Goal: Obtain resource: Download file/media

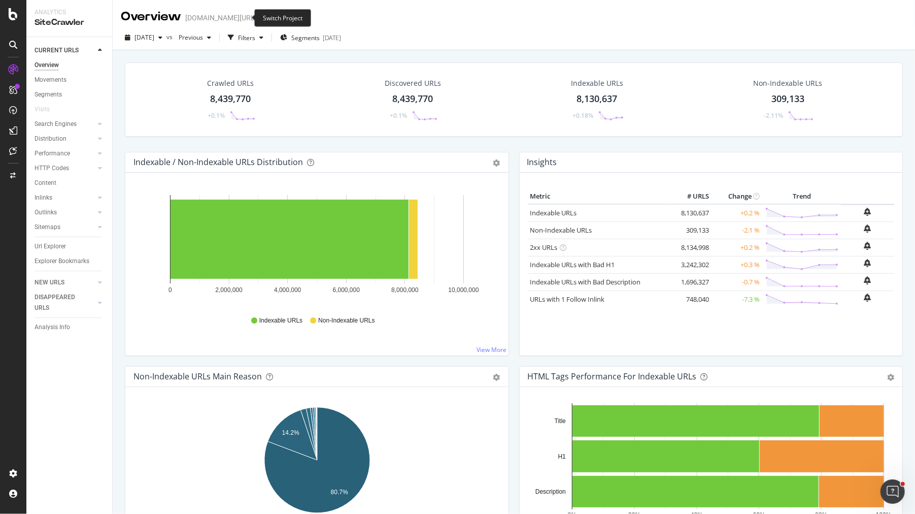
click at [261, 17] on icon "arrow-right-arrow-left" at bounding box center [264, 17] width 6 height 7
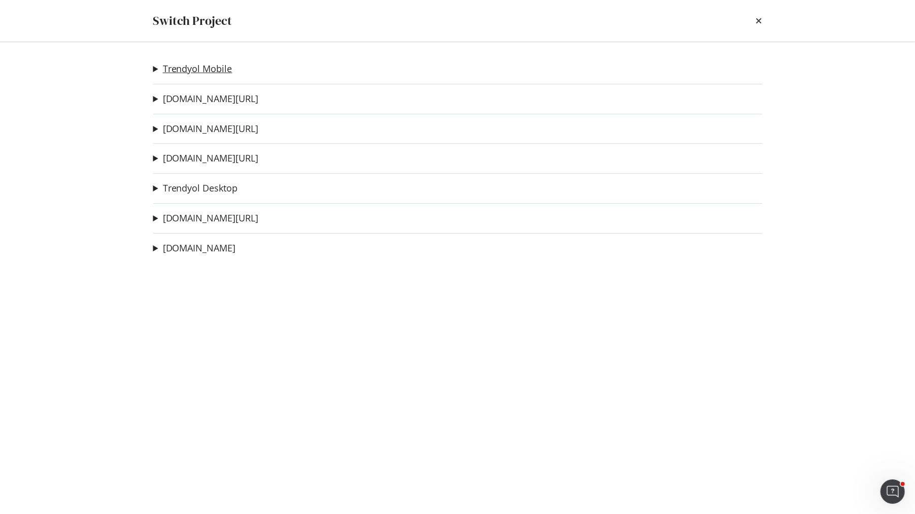
click at [209, 70] on link "Trendyol Mobile" at bounding box center [198, 68] width 70 height 11
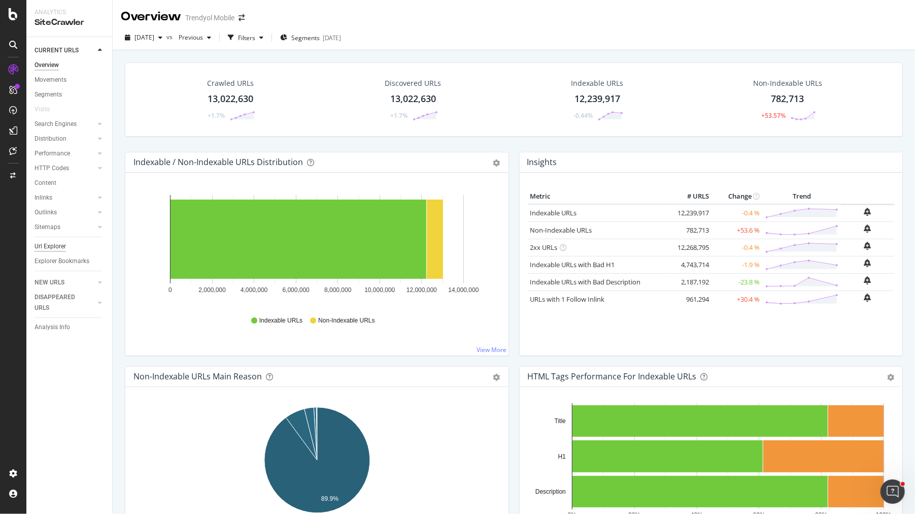
click at [60, 245] on div "Url Explorer" at bounding box center [50, 246] width 31 height 11
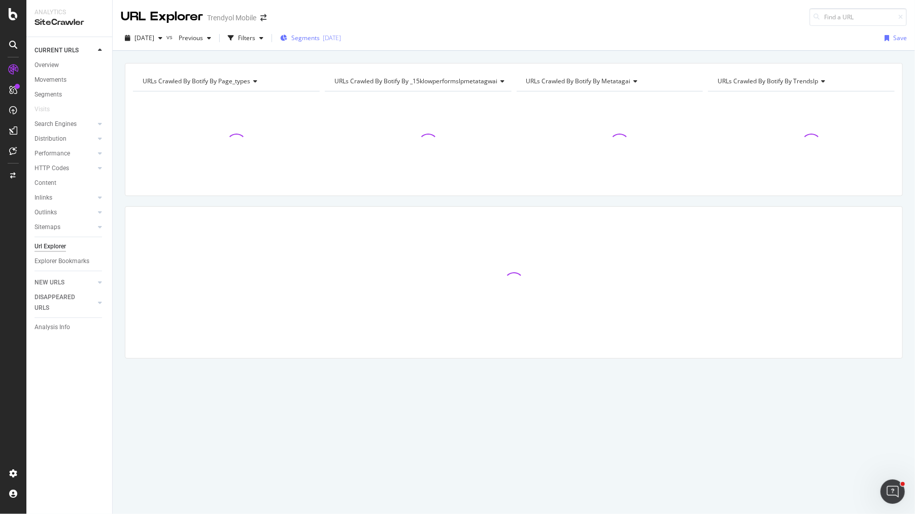
click at [309, 40] on div "Segments 2025-07-16" at bounding box center [310, 38] width 61 height 9
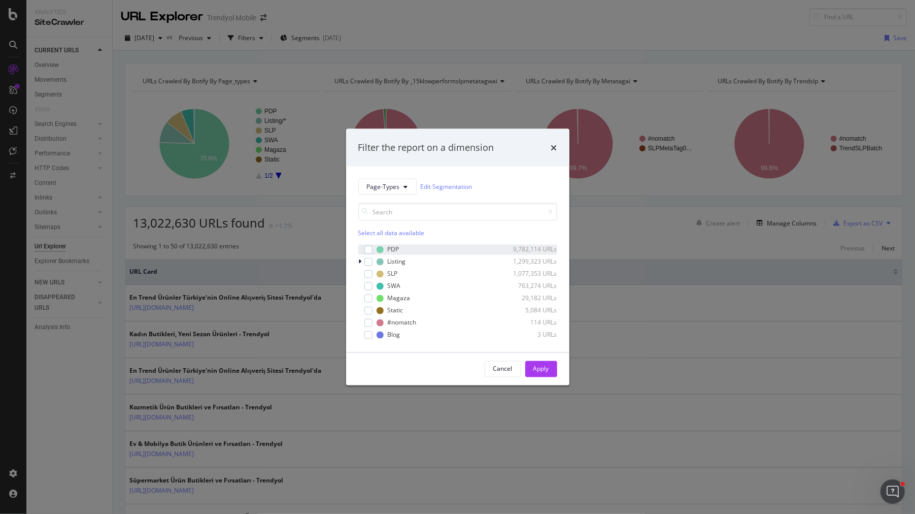
click at [373, 248] on div "PDP 9,782,114 URLs" at bounding box center [457, 249] width 199 height 10
click at [542, 368] on div "Apply" at bounding box center [542, 369] width 16 height 9
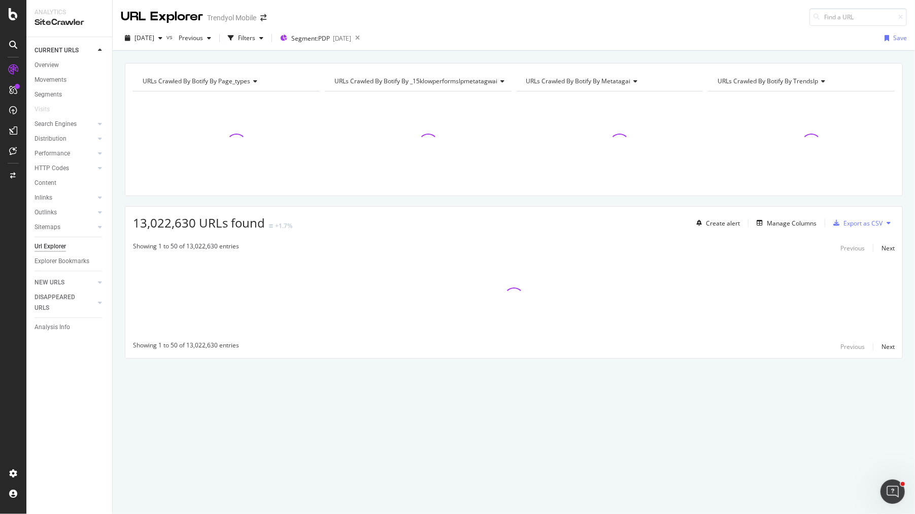
click at [795, 227] on div "Create alert Manage Columns Export as CSV" at bounding box center [793, 222] width 203 height 17
click at [788, 225] on div "Manage Columns" at bounding box center [792, 223] width 50 height 9
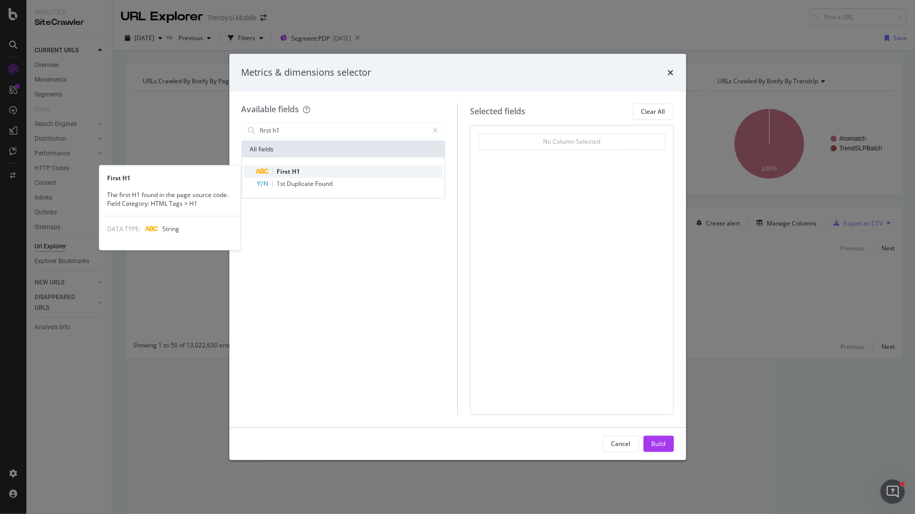
type input "first h1"
click at [313, 172] on div "First H1" at bounding box center [349, 172] width 187 height 12
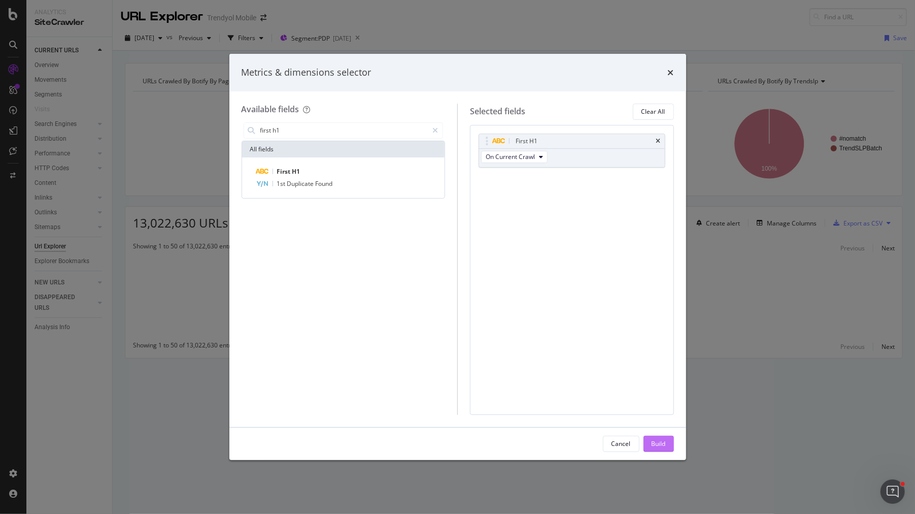
click at [649, 447] on button "Build" at bounding box center [659, 444] width 30 height 16
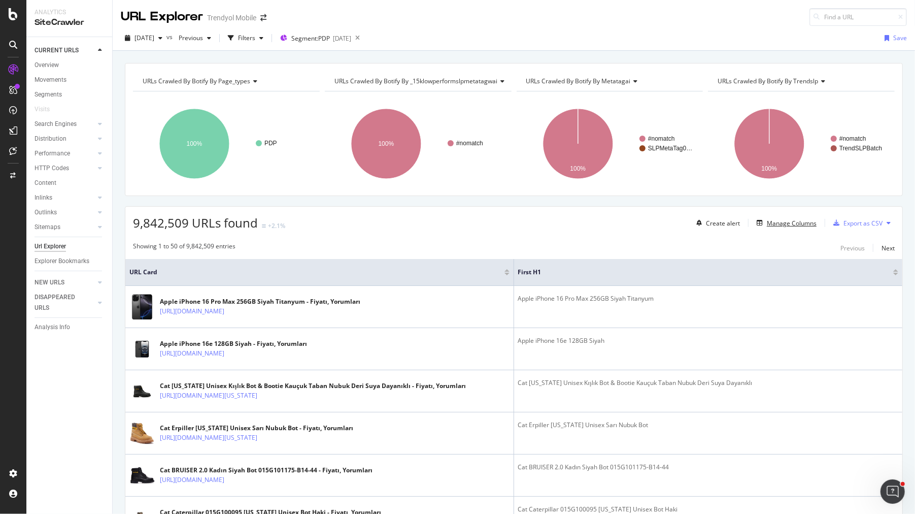
scroll to position [68, 0]
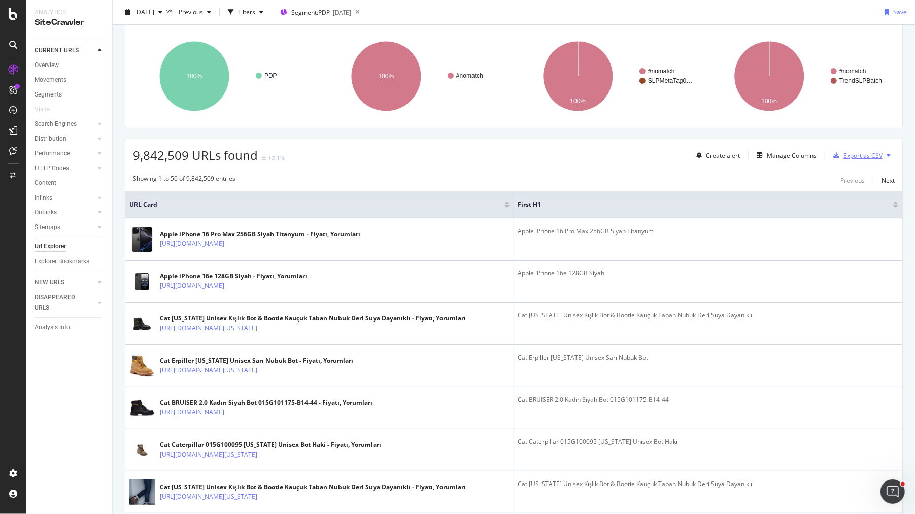
click at [866, 151] on div "Export as CSV" at bounding box center [863, 155] width 39 height 9
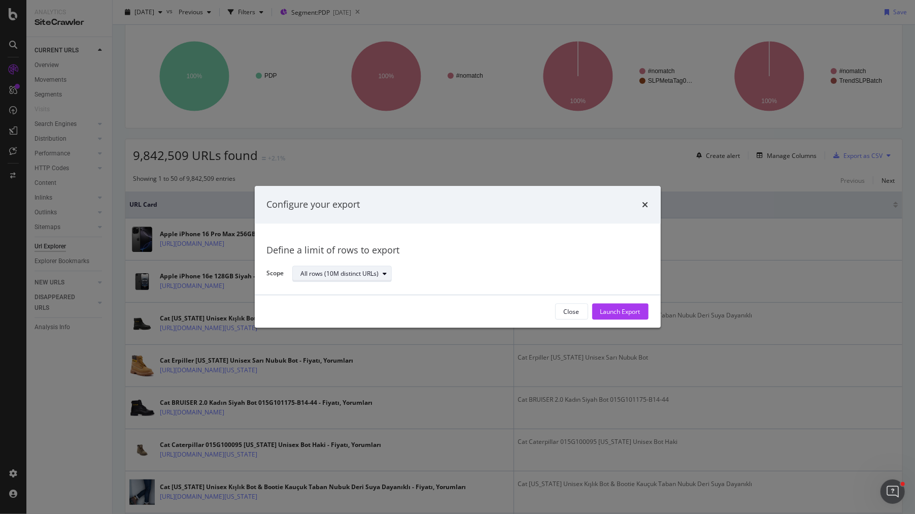
click at [358, 280] on div "All rows (10M distinct URLs)" at bounding box center [346, 274] width 90 height 14
click at [361, 306] on div "Define a limit" at bounding box center [347, 308] width 100 height 13
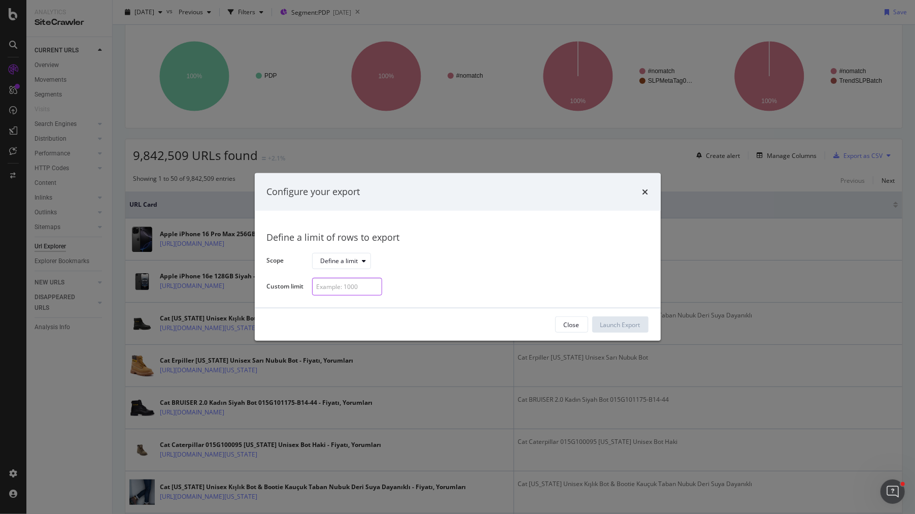
click at [363, 282] on input "modal" at bounding box center [347, 287] width 70 height 18
type input "10"
click at [638, 320] on div "Launch Export" at bounding box center [621, 324] width 40 height 9
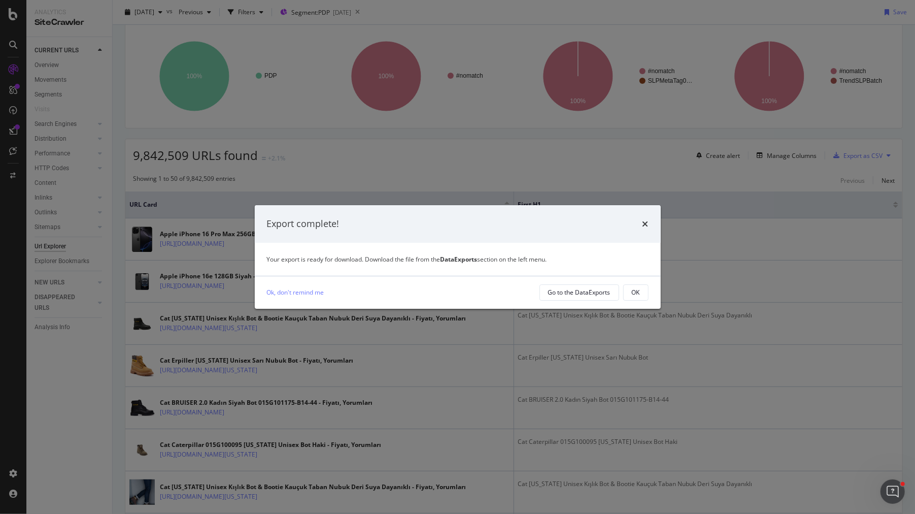
click at [582, 305] on div "Ok, don't remind me Go to the DataExports OK" at bounding box center [458, 292] width 406 height 32
click at [576, 294] on div "Go to the DataExports" at bounding box center [579, 292] width 62 height 9
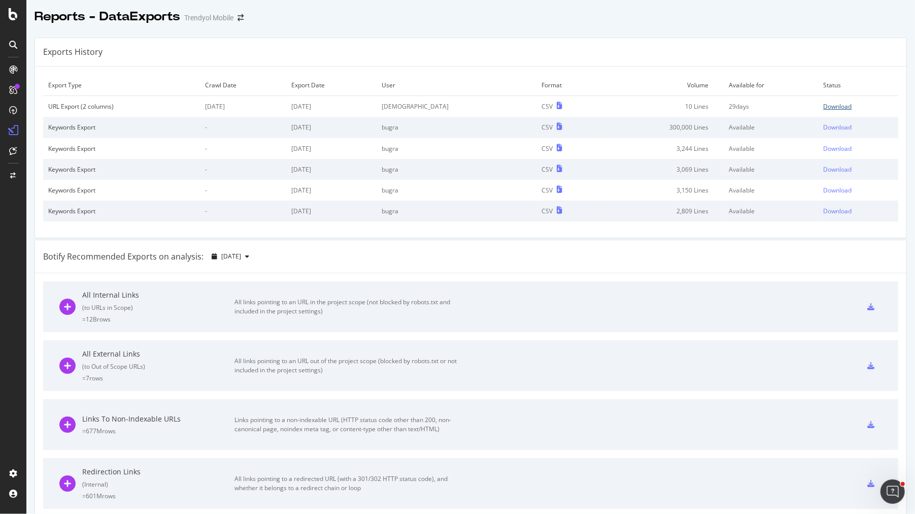
click at [824, 104] on div "Download" at bounding box center [837, 106] width 28 height 9
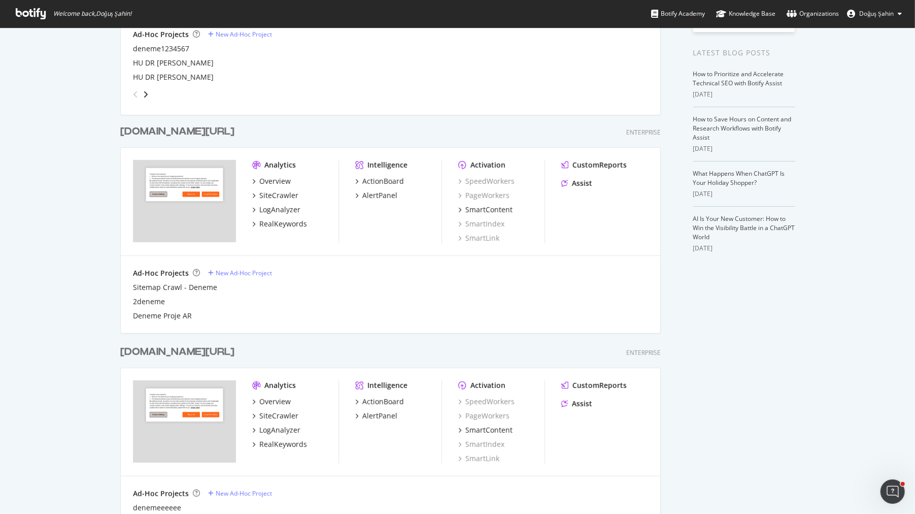
scroll to position [230, 0]
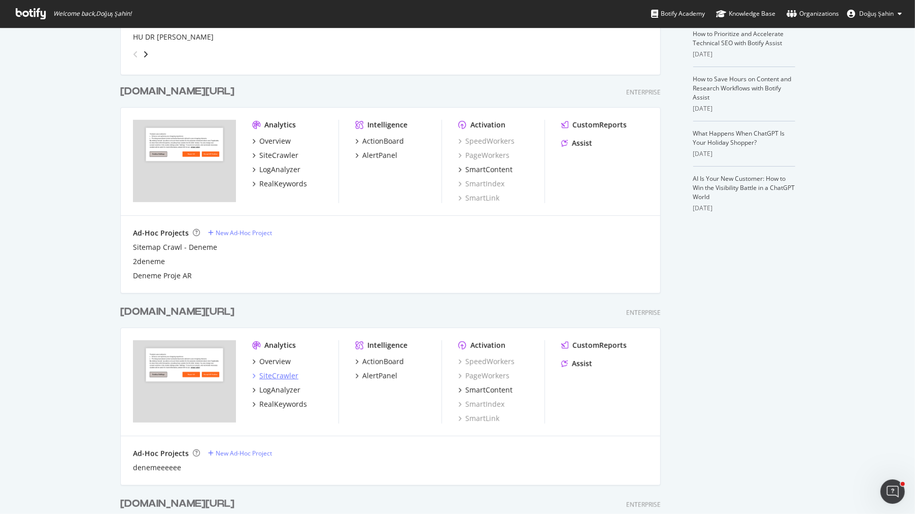
click at [278, 378] on div "SiteCrawler" at bounding box center [278, 376] width 39 height 10
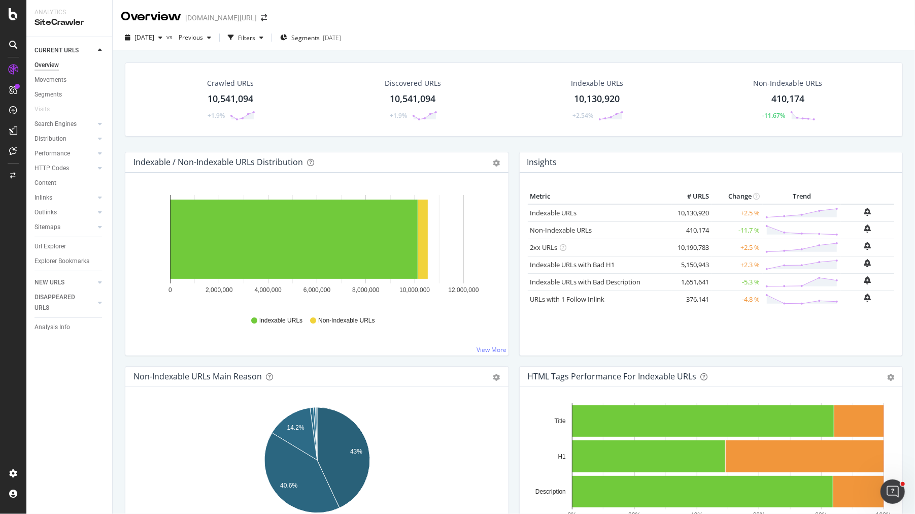
drag, startPoint x: 61, startPoint y: 249, endPoint x: 115, endPoint y: 184, distance: 84.7
click at [61, 249] on div "Url Explorer" at bounding box center [50, 246] width 31 height 11
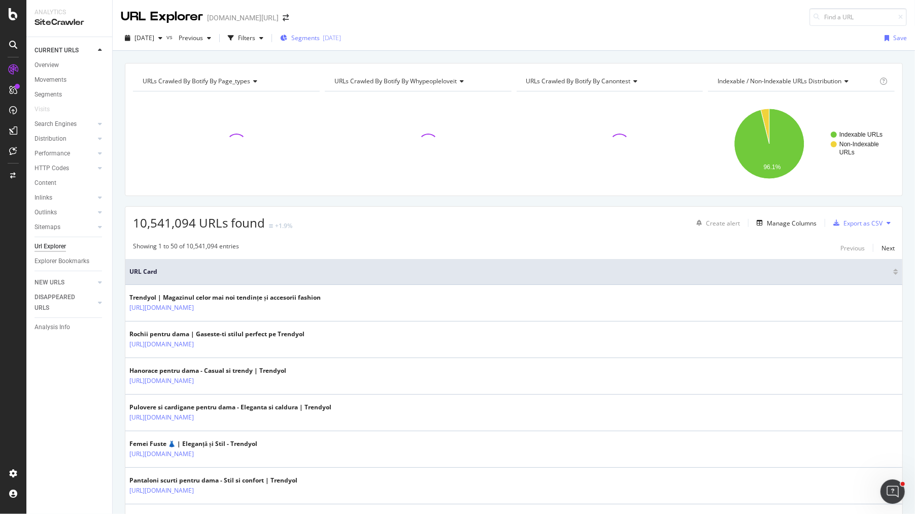
click at [287, 36] on icon "button" at bounding box center [283, 38] width 7 height 6
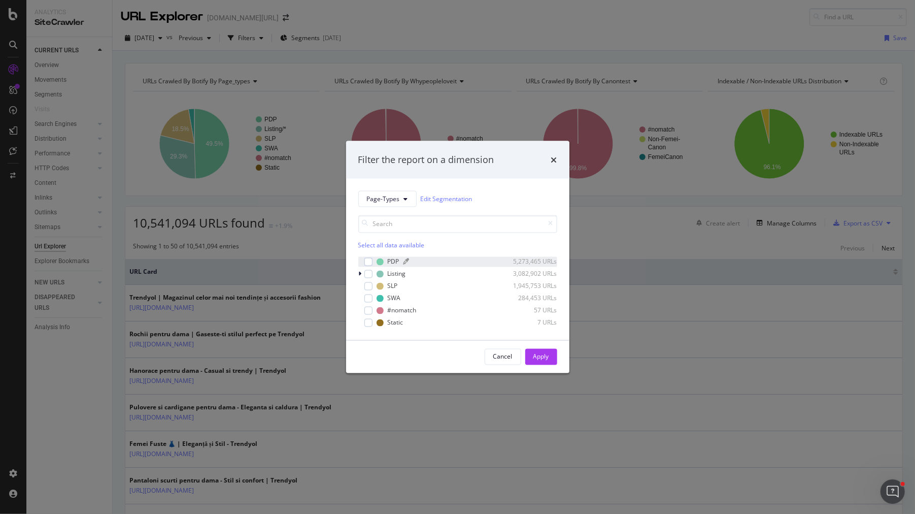
click at [372, 259] on div "modal" at bounding box center [369, 261] width 8 height 8
click at [541, 358] on div "Apply" at bounding box center [542, 356] width 16 height 9
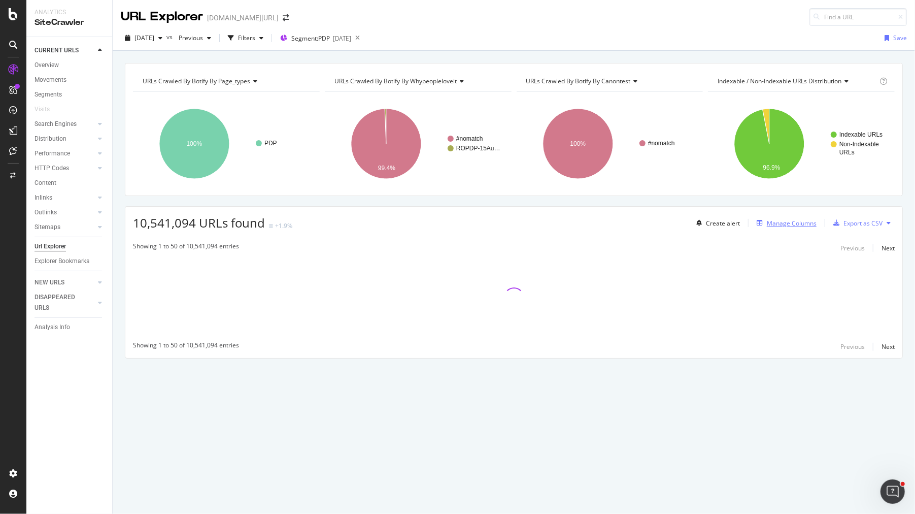
click at [797, 226] on div "Manage Columns" at bounding box center [785, 222] width 64 height 11
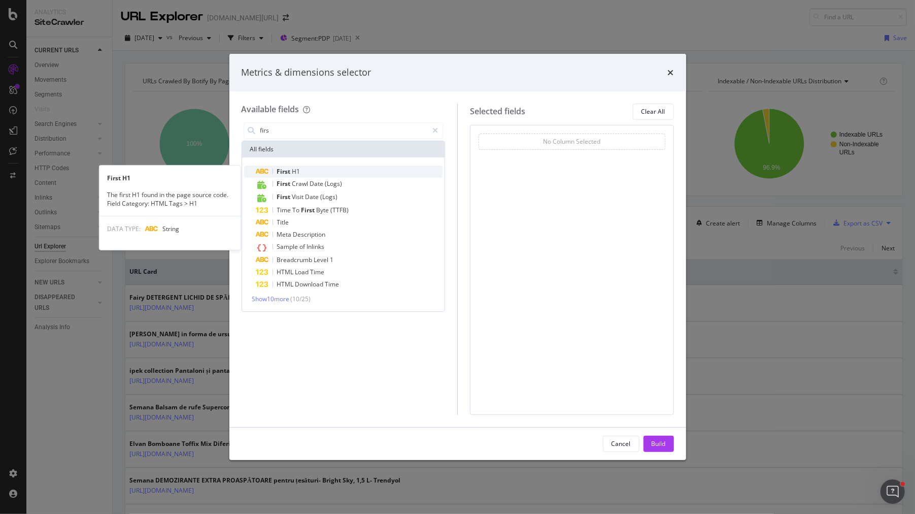
type input "firs"
click at [351, 170] on div "First H1" at bounding box center [349, 172] width 187 height 12
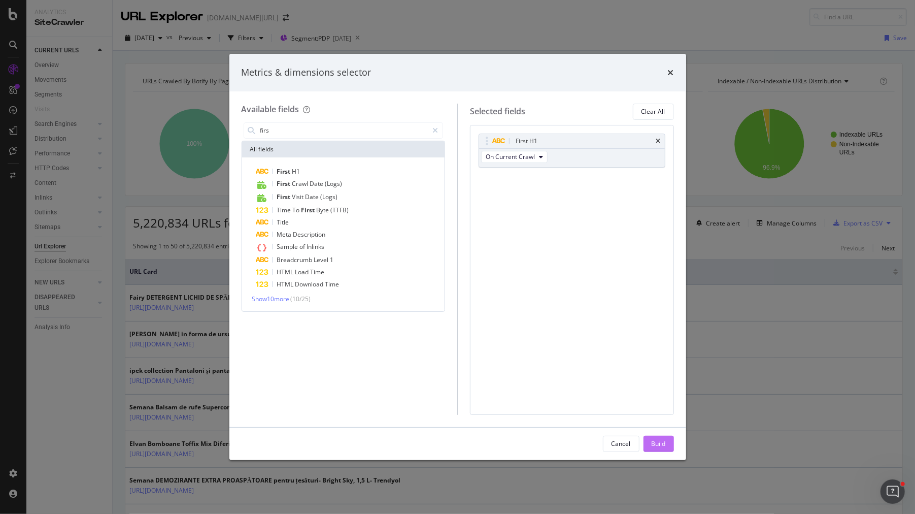
click at [662, 450] on div "Build" at bounding box center [659, 443] width 14 height 15
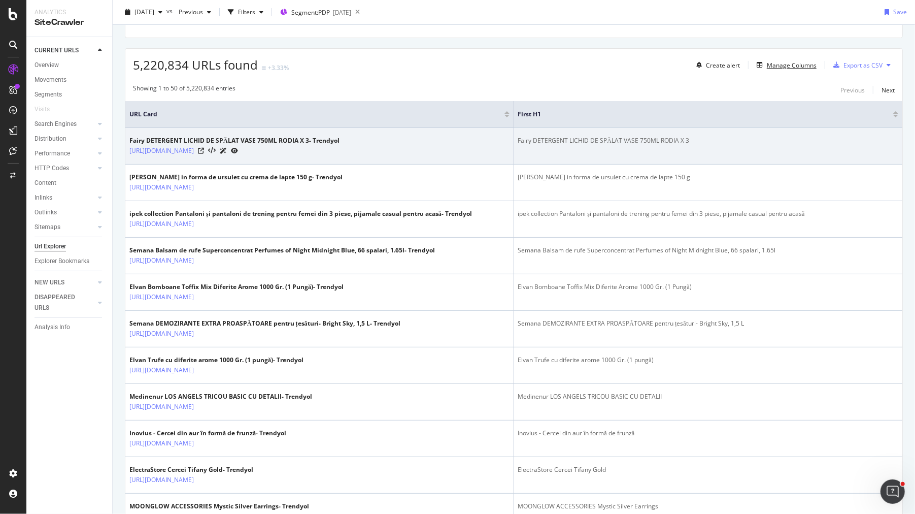
scroll to position [129, 0]
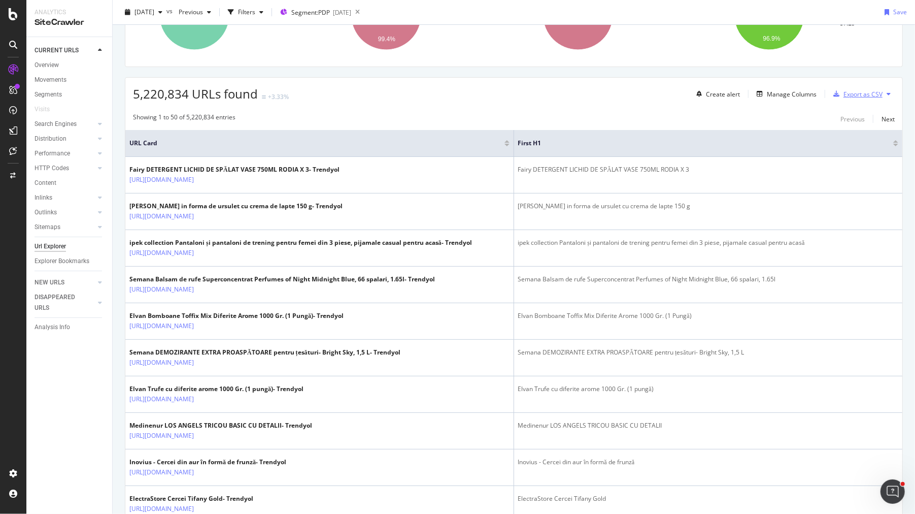
click at [858, 90] on div "Export as CSV" at bounding box center [863, 94] width 39 height 9
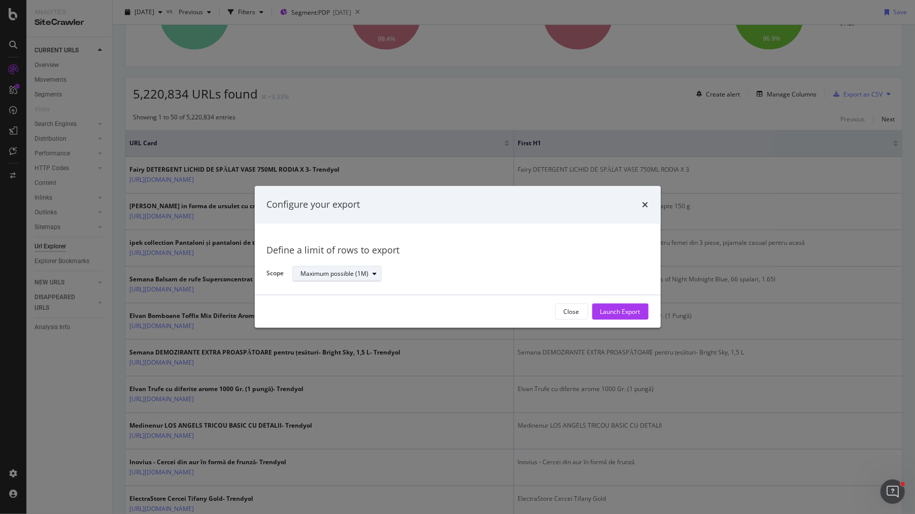
click at [325, 276] on div "Maximum possible (1M)" at bounding box center [335, 274] width 68 height 6
click at [334, 305] on div "Define a limit" at bounding box center [324, 308] width 38 height 9
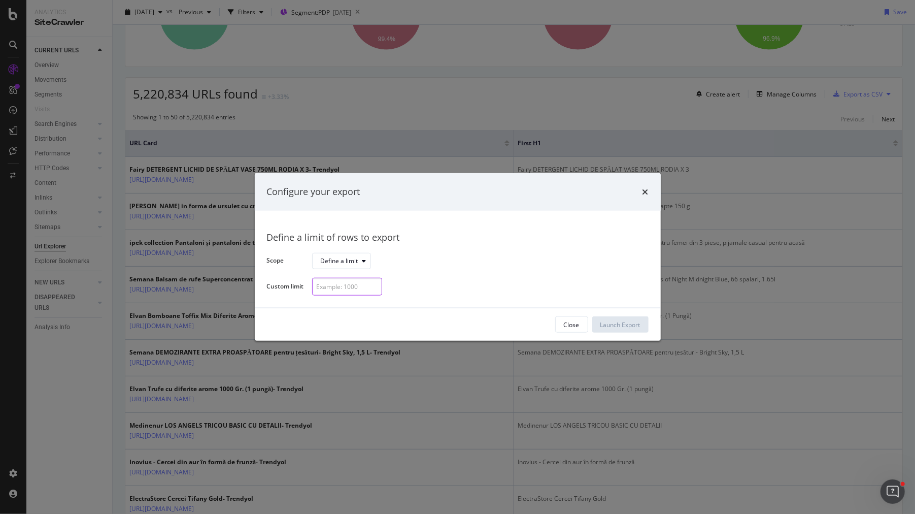
click at [353, 285] on input "modal" at bounding box center [347, 287] width 70 height 18
type input "10"
click at [616, 322] on div "Launch Export" at bounding box center [621, 324] width 40 height 9
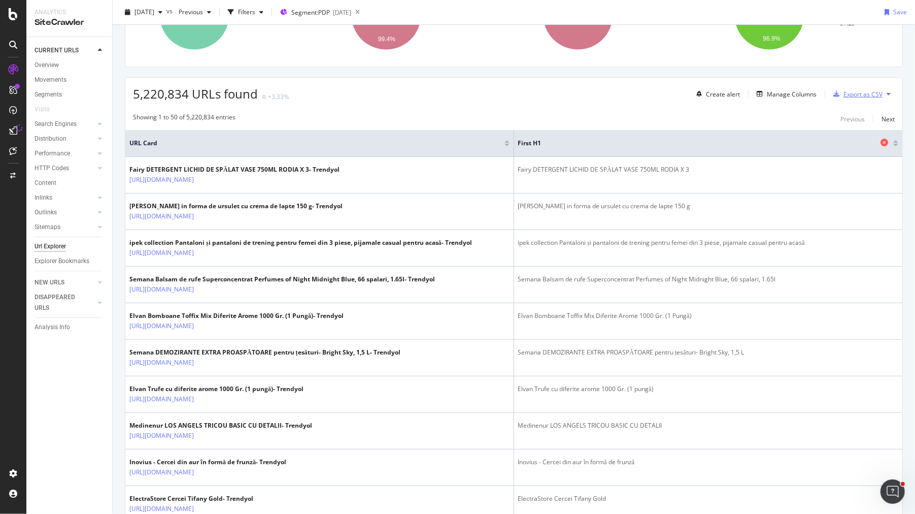
scroll to position [0, 0]
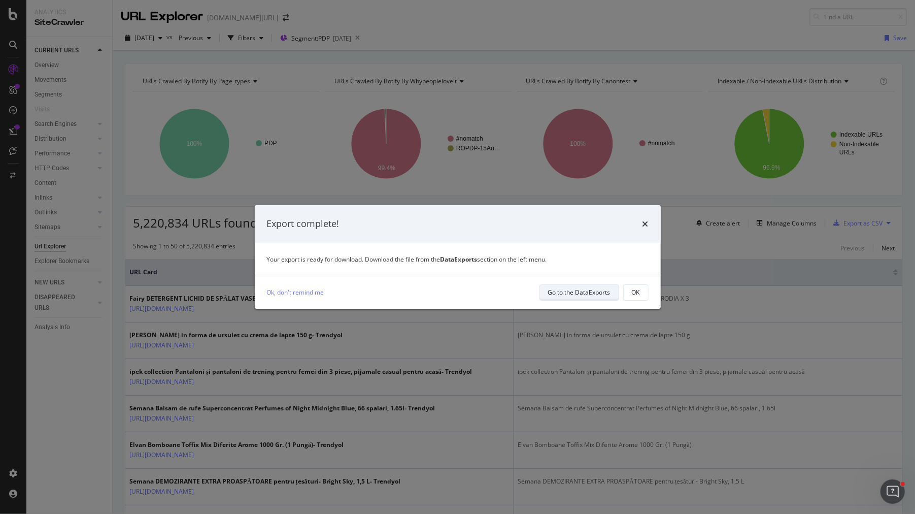
click at [564, 292] on div "Go to the DataExports" at bounding box center [579, 292] width 62 height 9
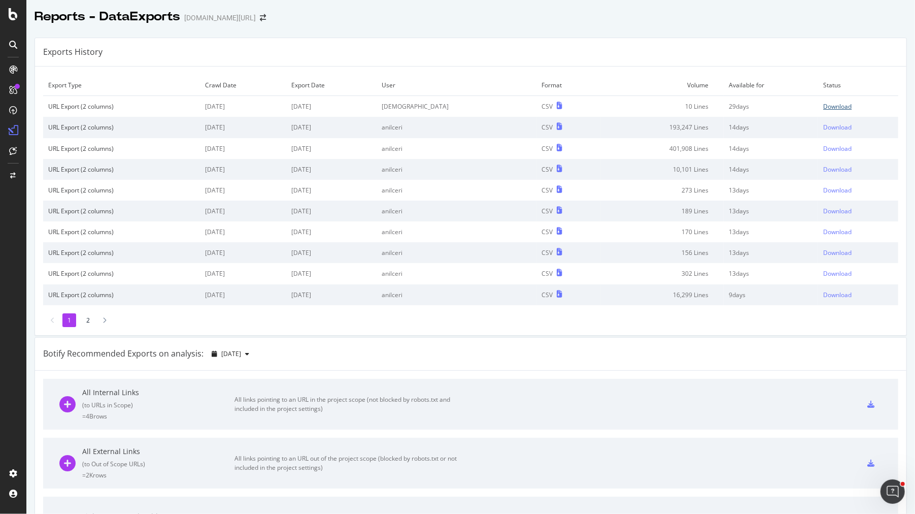
click at [832, 105] on div "Download" at bounding box center [837, 106] width 28 height 9
